Goal: Task Accomplishment & Management: Manage account settings

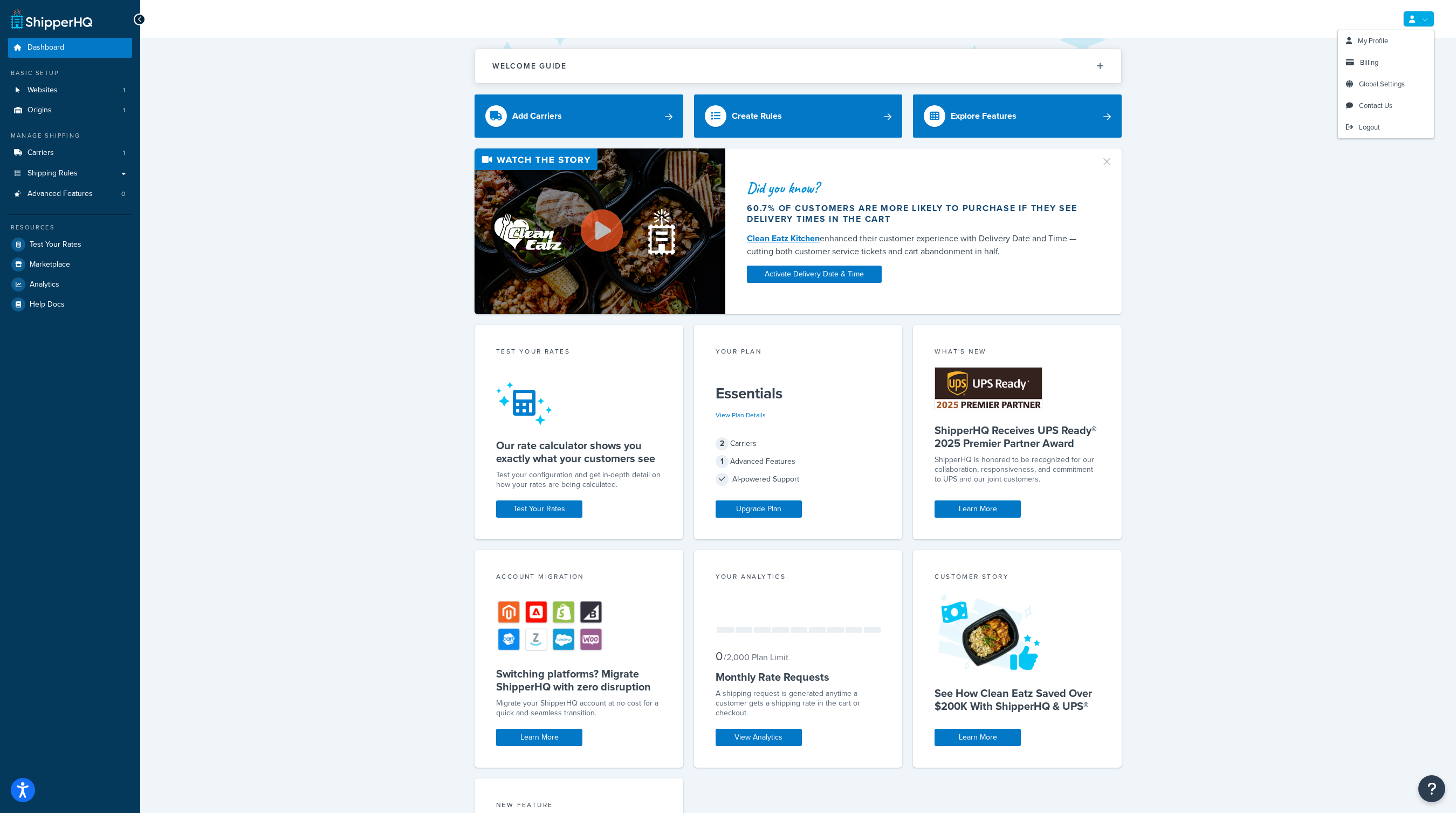
click at [1414, 12] on link at bounding box center [1419, 19] width 31 height 16
click at [49, 283] on span "Analytics" at bounding box center [44, 285] width 29 height 9
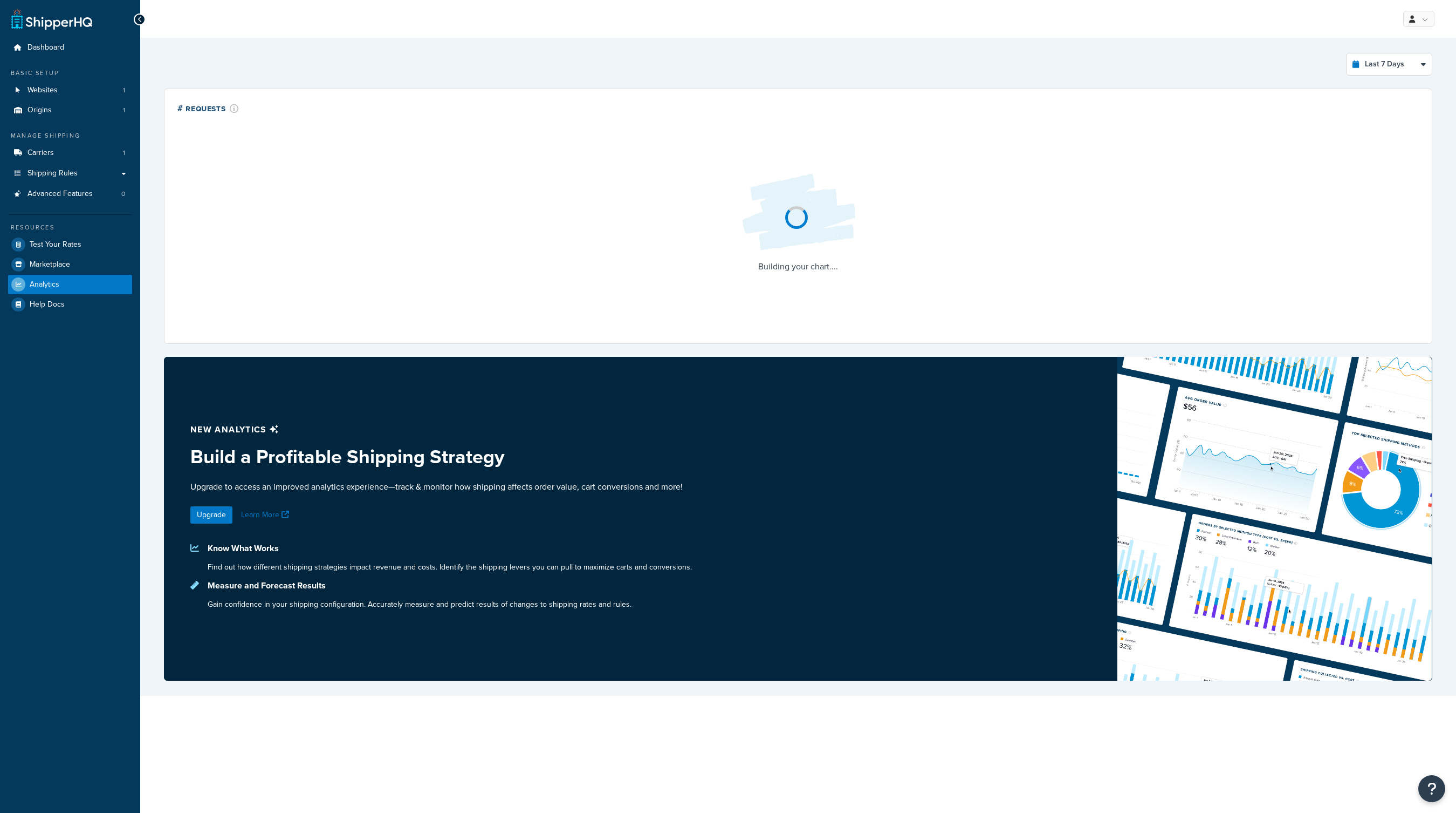
select select "last_7_days"
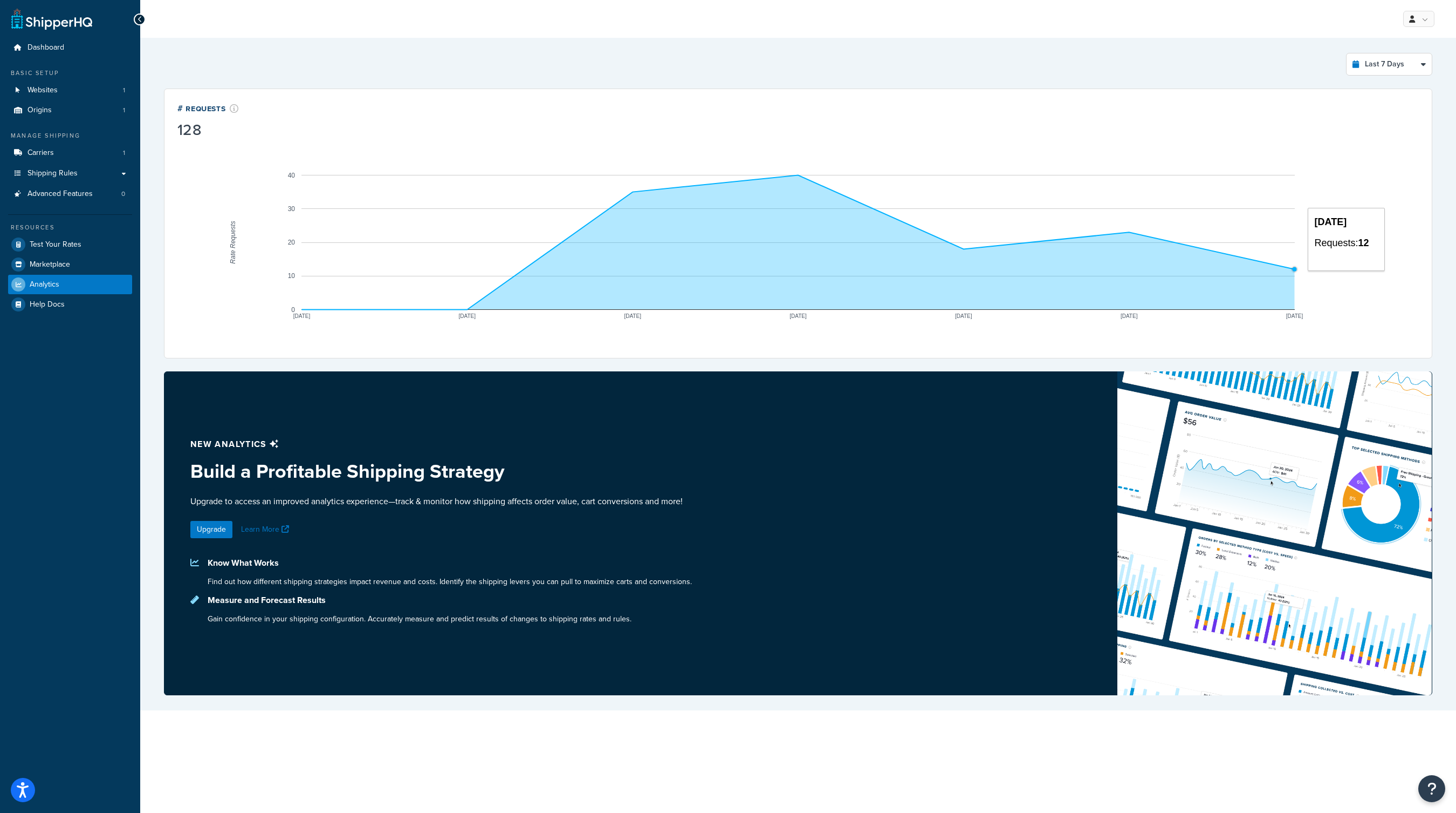
click at [1296, 268] on circle "A chart." at bounding box center [1295, 269] width 5 height 5
click at [1372, 63] on span "Billing" at bounding box center [1369, 62] width 18 height 10
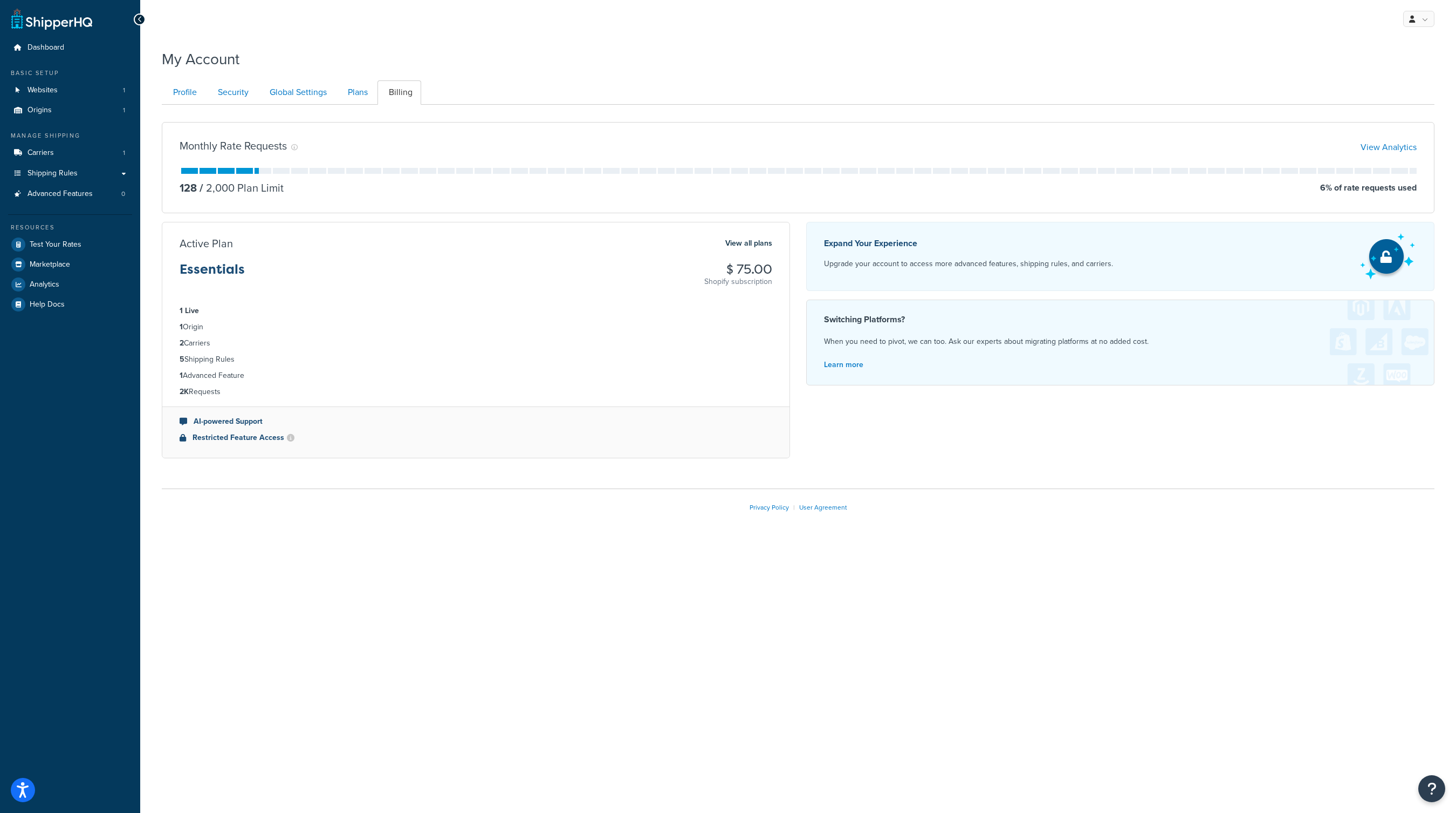
click at [733, 641] on div "My Profile Billing Global Settings Contact Us Logout My Account Contact Us Send…" at bounding box center [799, 406] width 1316 height 813
